Goal: Task Accomplishment & Management: Manage account settings

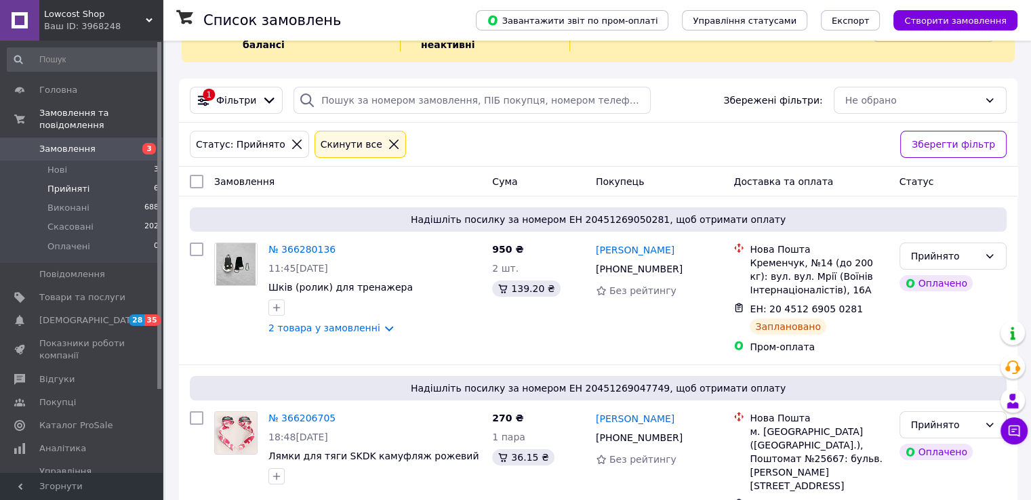
scroll to position [136, 0]
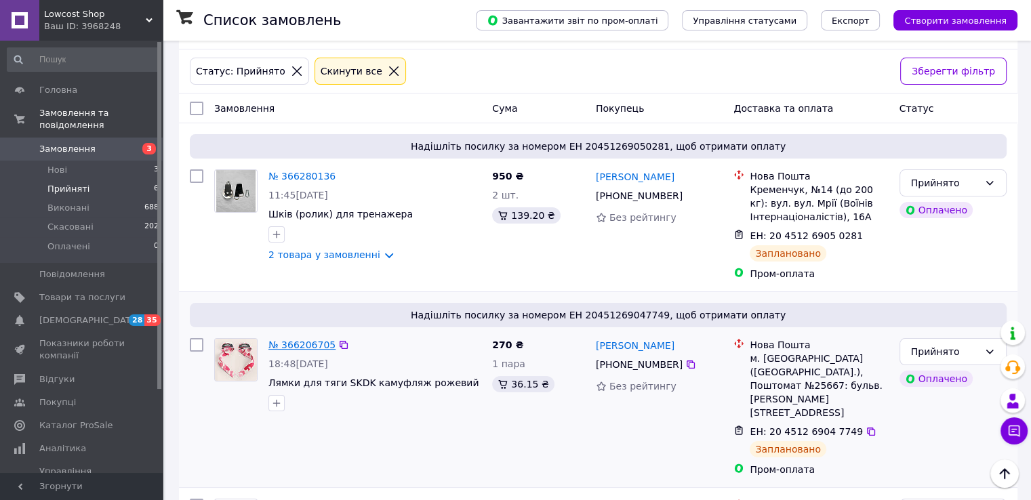
click at [290, 339] on link "№ 366206705" at bounding box center [301, 344] width 67 height 11
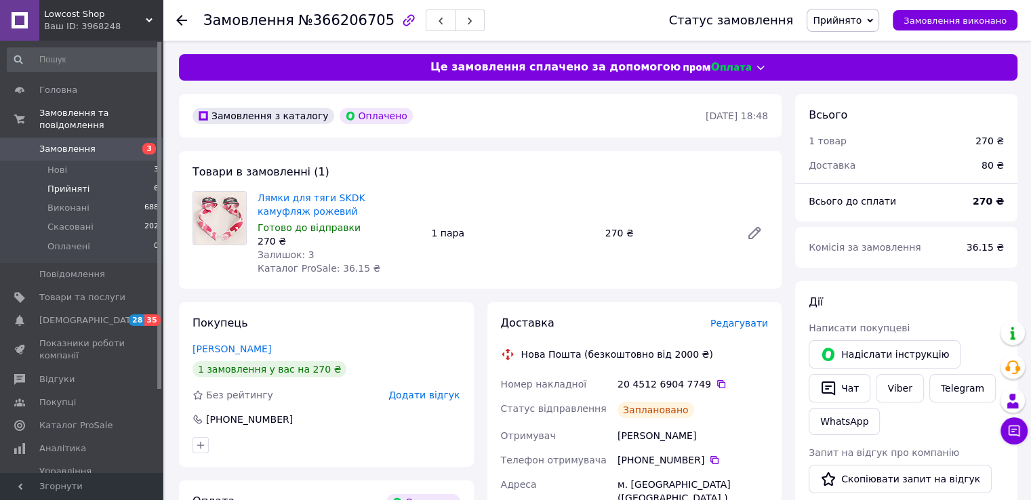
click at [57, 180] on li "Прийняті 6" at bounding box center [83, 189] width 167 height 19
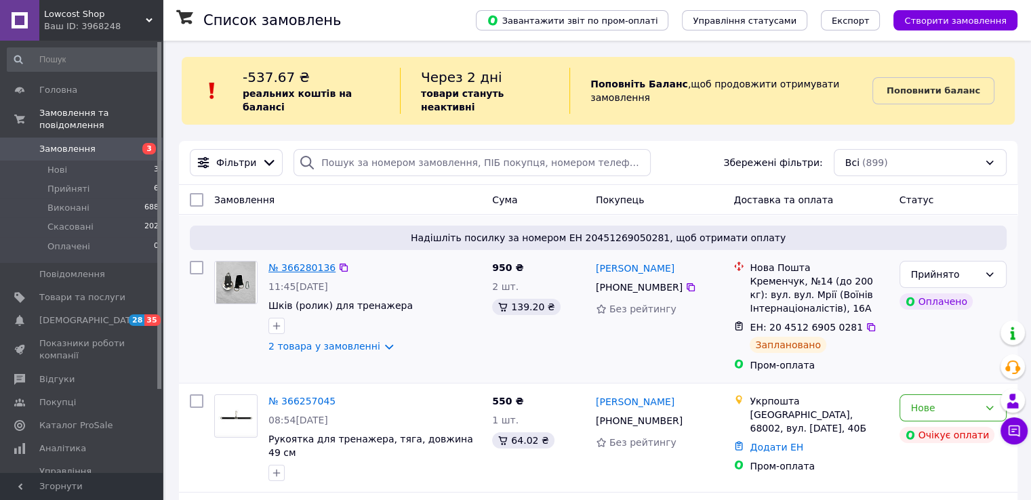
click at [306, 262] on link "№ 366280136" at bounding box center [301, 267] width 67 height 11
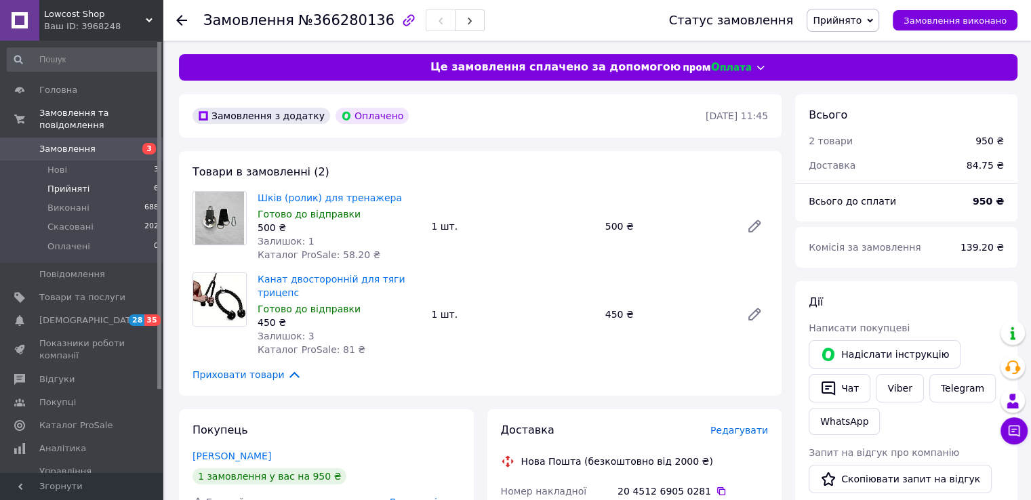
click at [73, 183] on span "Прийняті" at bounding box center [68, 189] width 42 height 12
